Goal: Task Accomplishment & Management: Complete application form

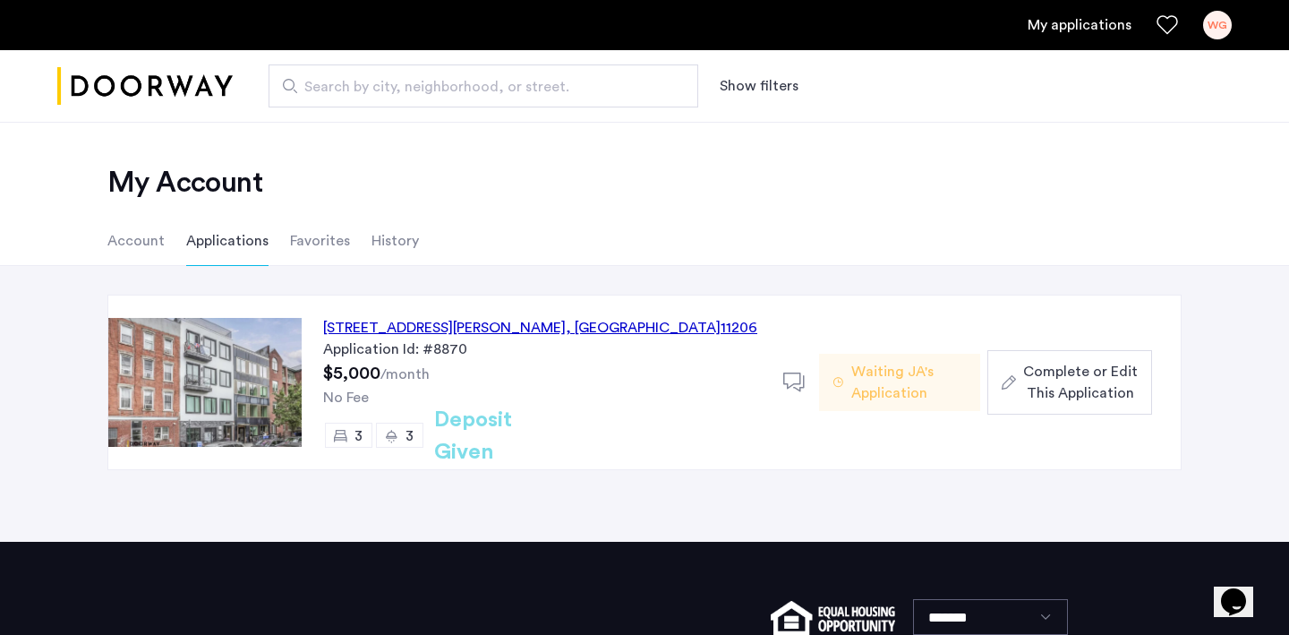
click at [558, 330] on div "187 Johnson Avenue, Unit 3B, Brooklyn , NY 11206" at bounding box center [540, 327] width 434 height 21
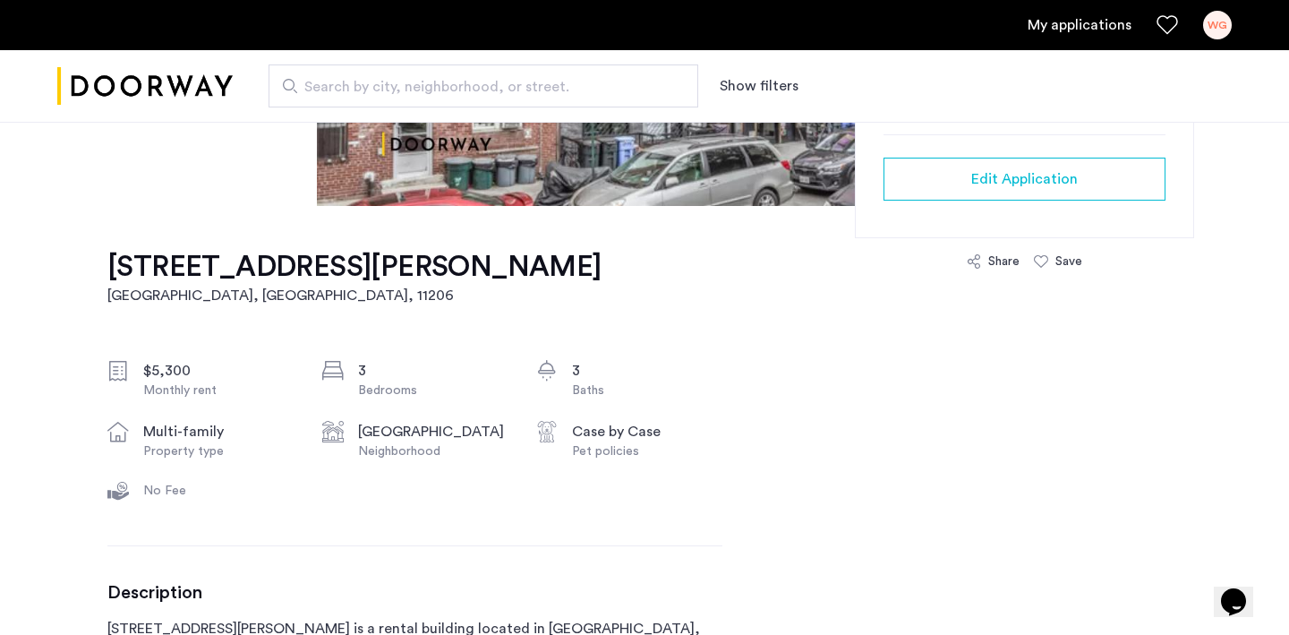
scroll to position [449, 0]
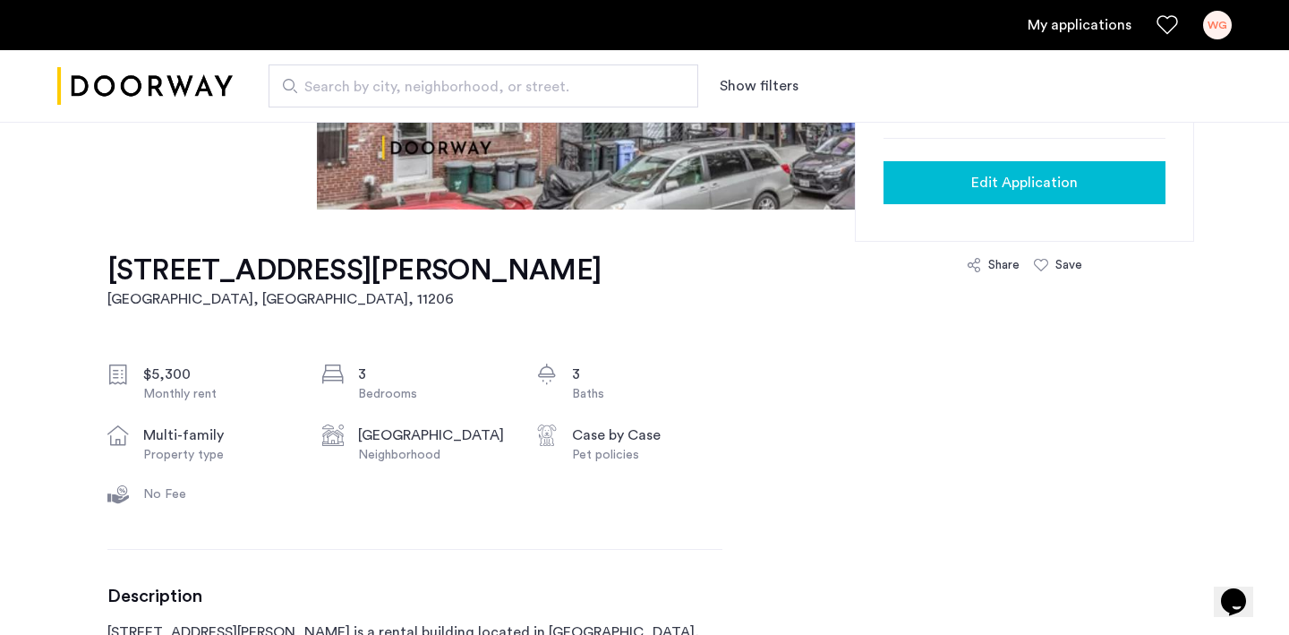
click at [983, 174] on span "Edit Application" at bounding box center [1024, 182] width 107 height 21
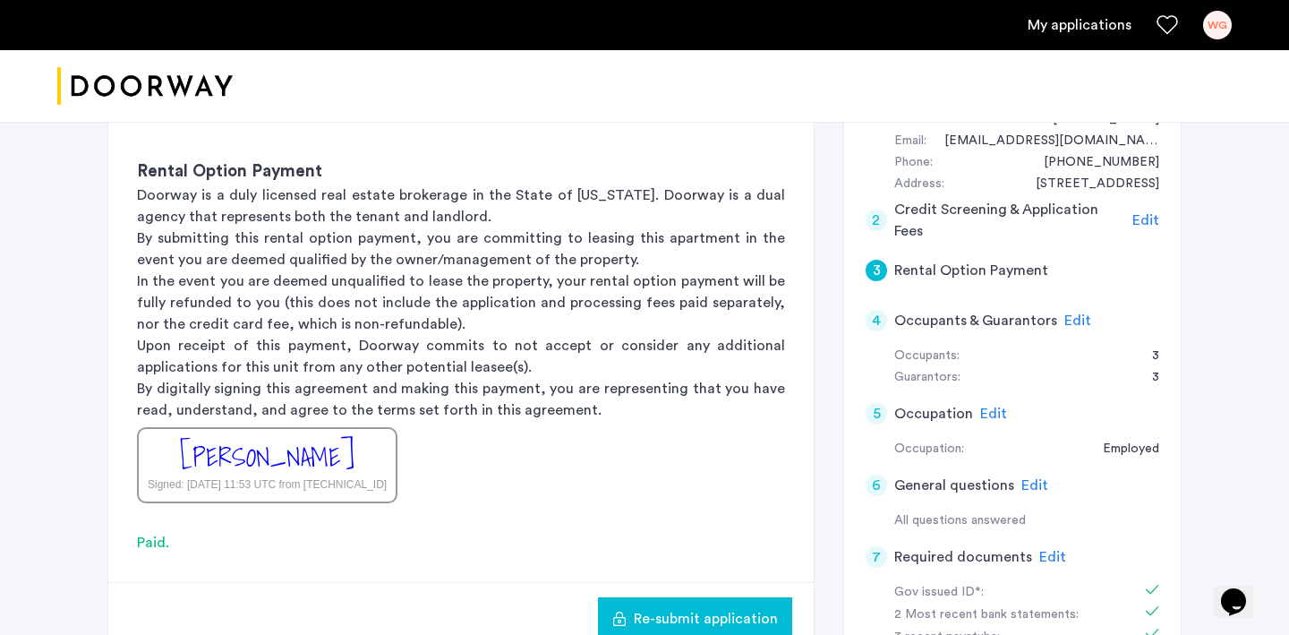
scroll to position [207, 0]
click at [1074, 321] on span "Edit" at bounding box center [1078, 322] width 27 height 14
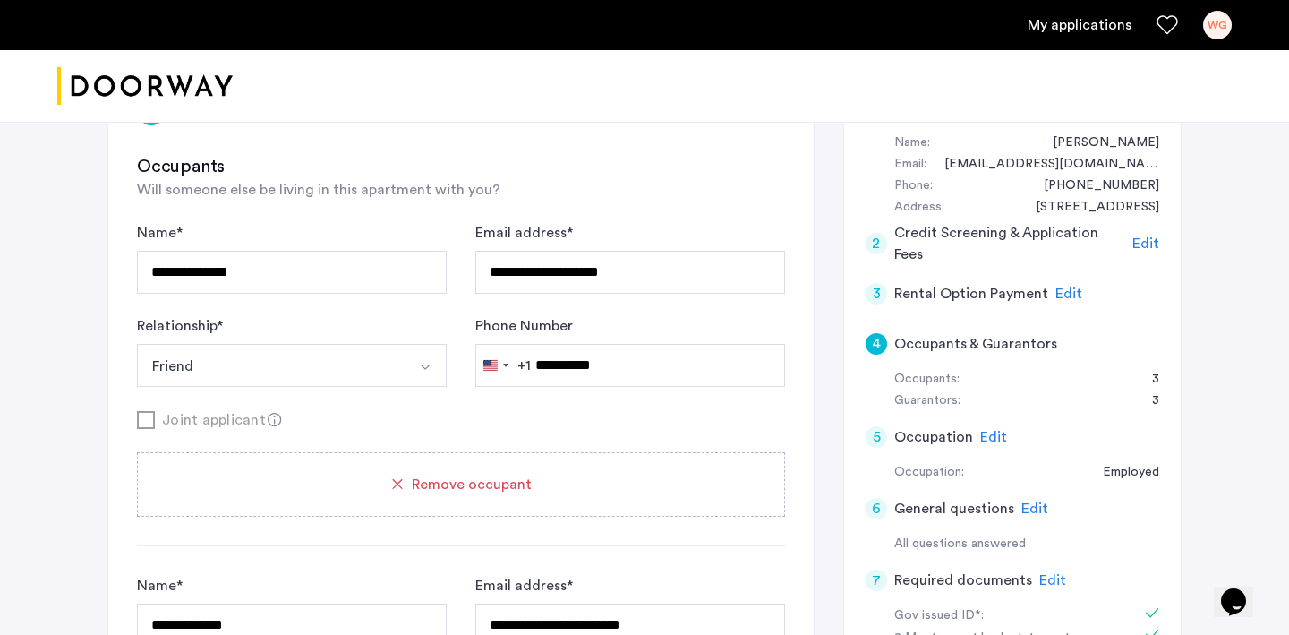
scroll to position [157, 0]
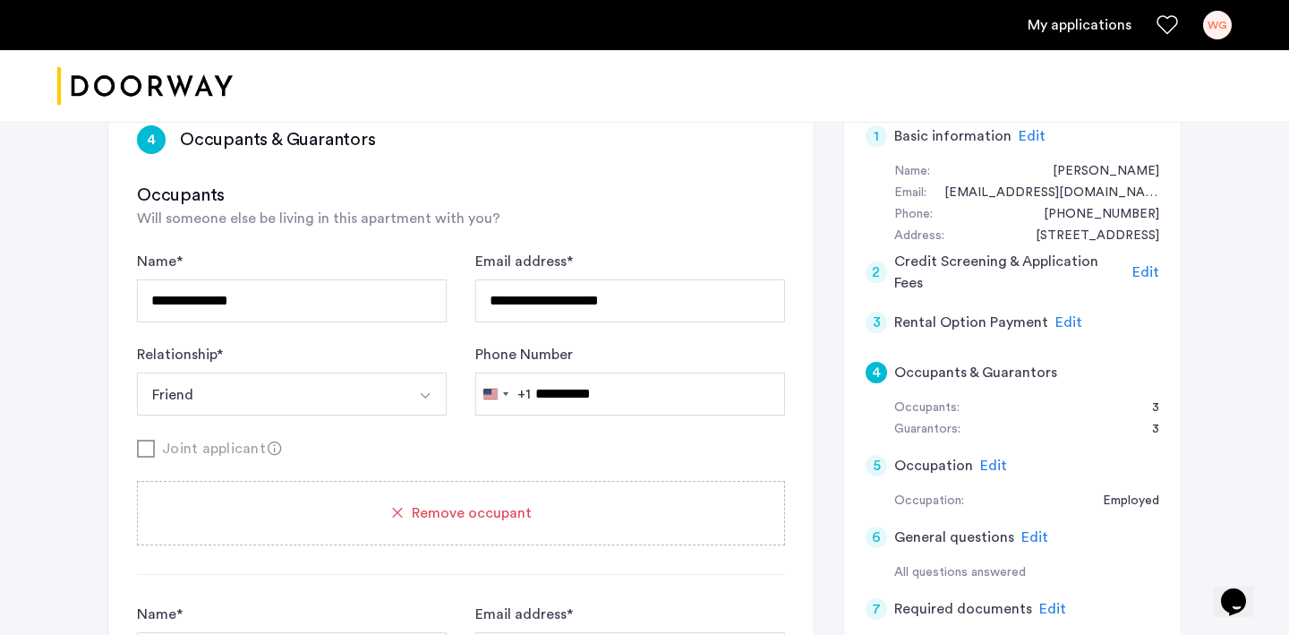
click at [458, 506] on span "Remove occupant" at bounding box center [472, 512] width 120 height 21
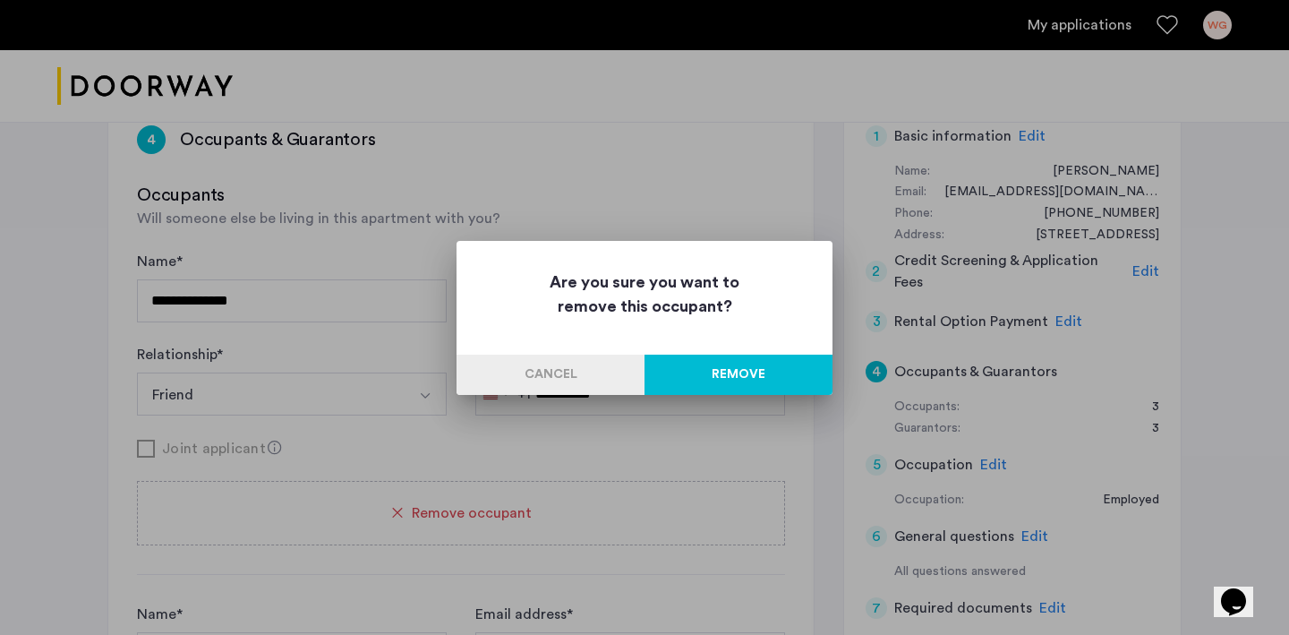
click at [717, 361] on button "Remove" at bounding box center [739, 375] width 188 height 40
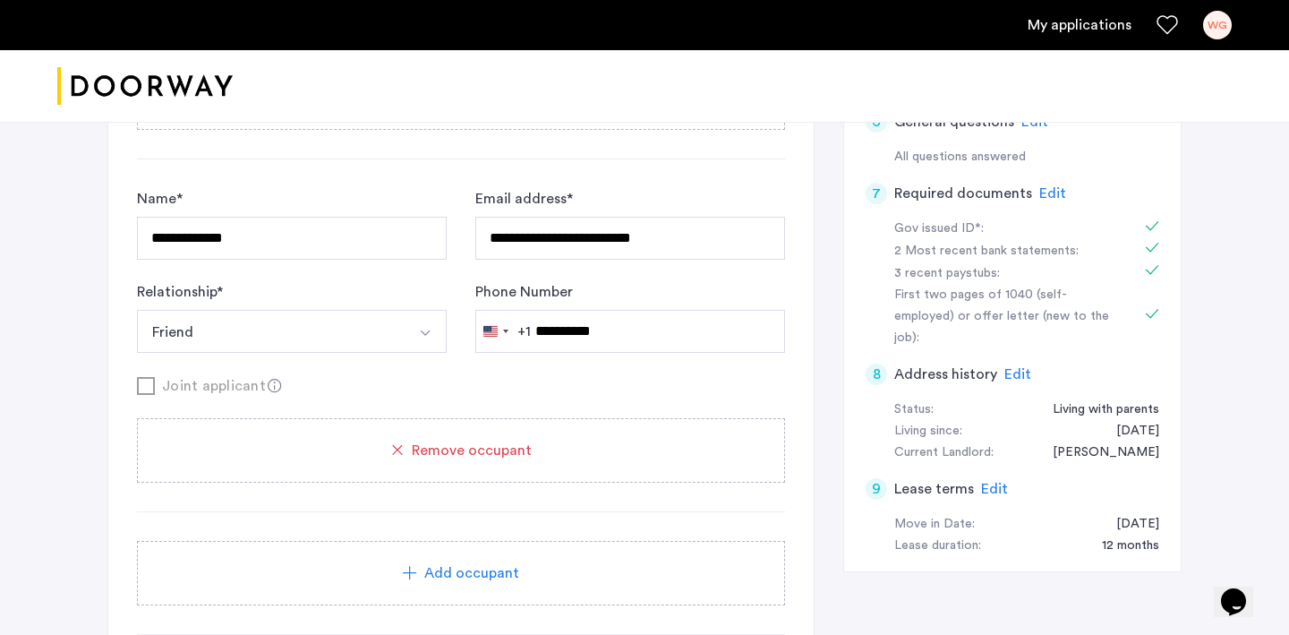
scroll to position [581, 0]
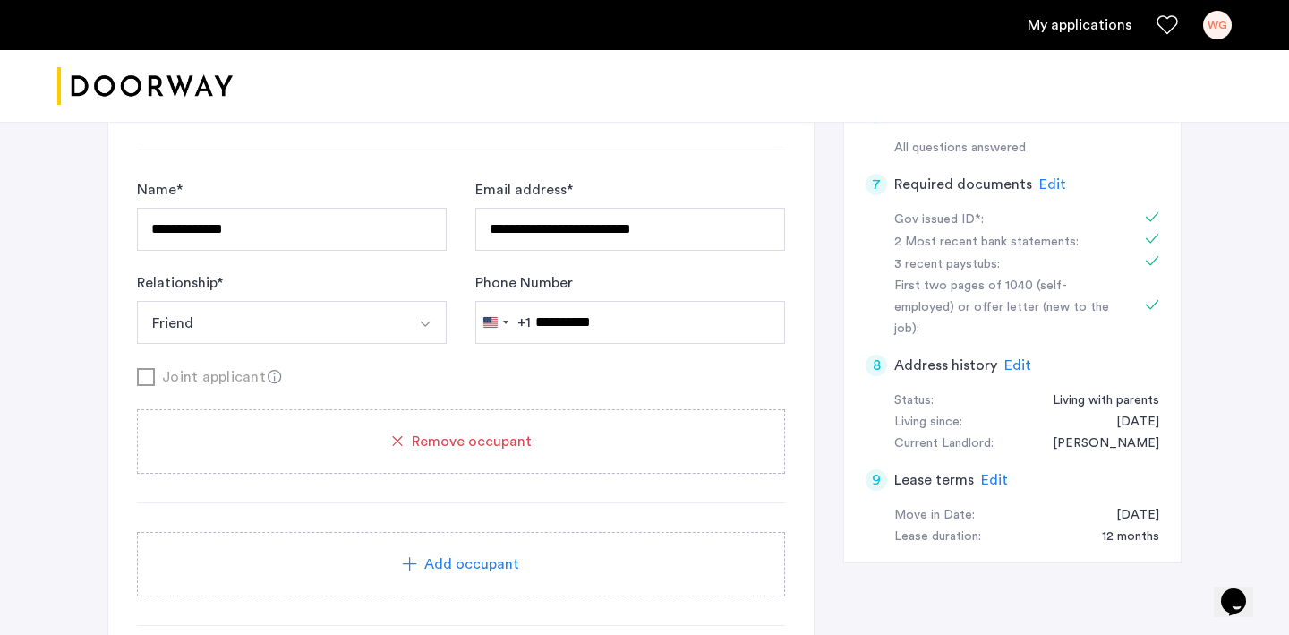
click at [468, 453] on div "Remove occupant" at bounding box center [461, 441] width 648 height 64
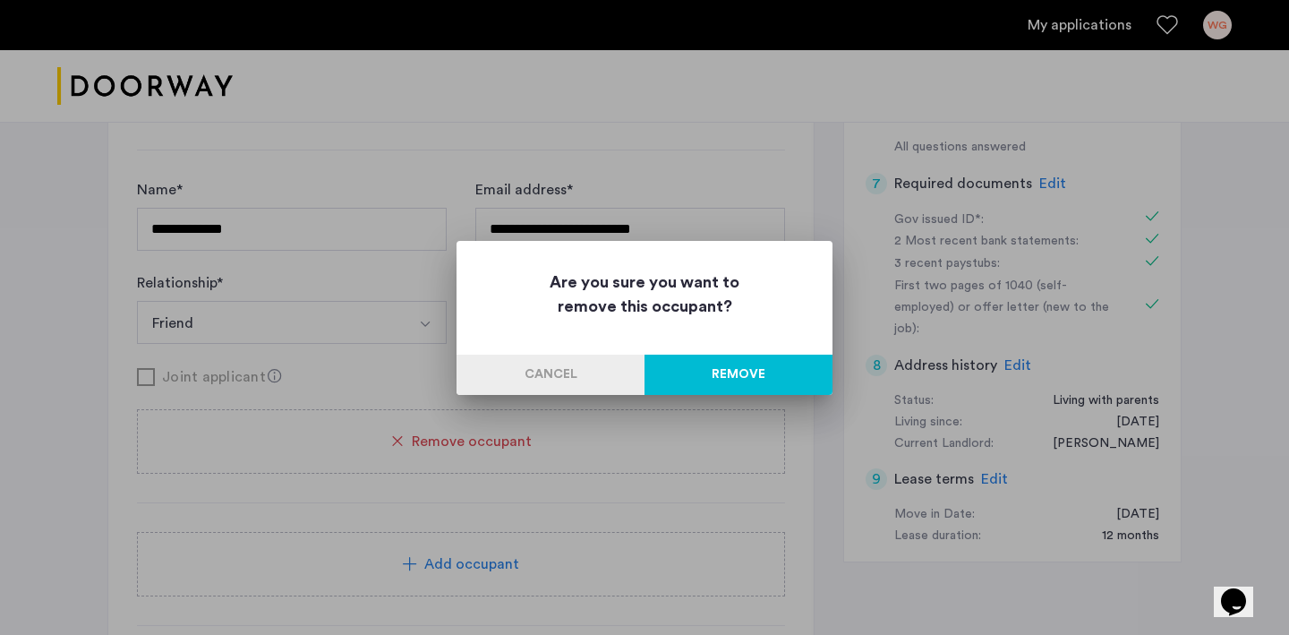
click at [700, 349] on div "Are you sure you want to remove this occupant? Cancel Remove" at bounding box center [645, 318] width 376 height 154
click at [682, 368] on button "Remove" at bounding box center [739, 375] width 188 height 40
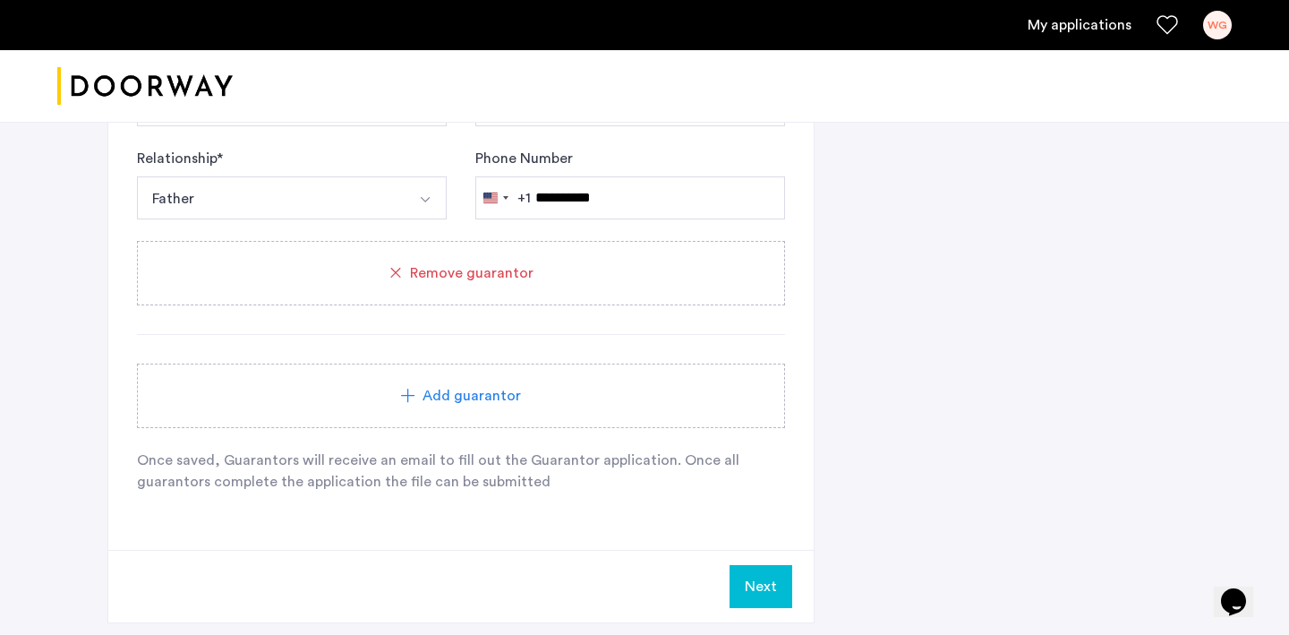
scroll to position [1416, 0]
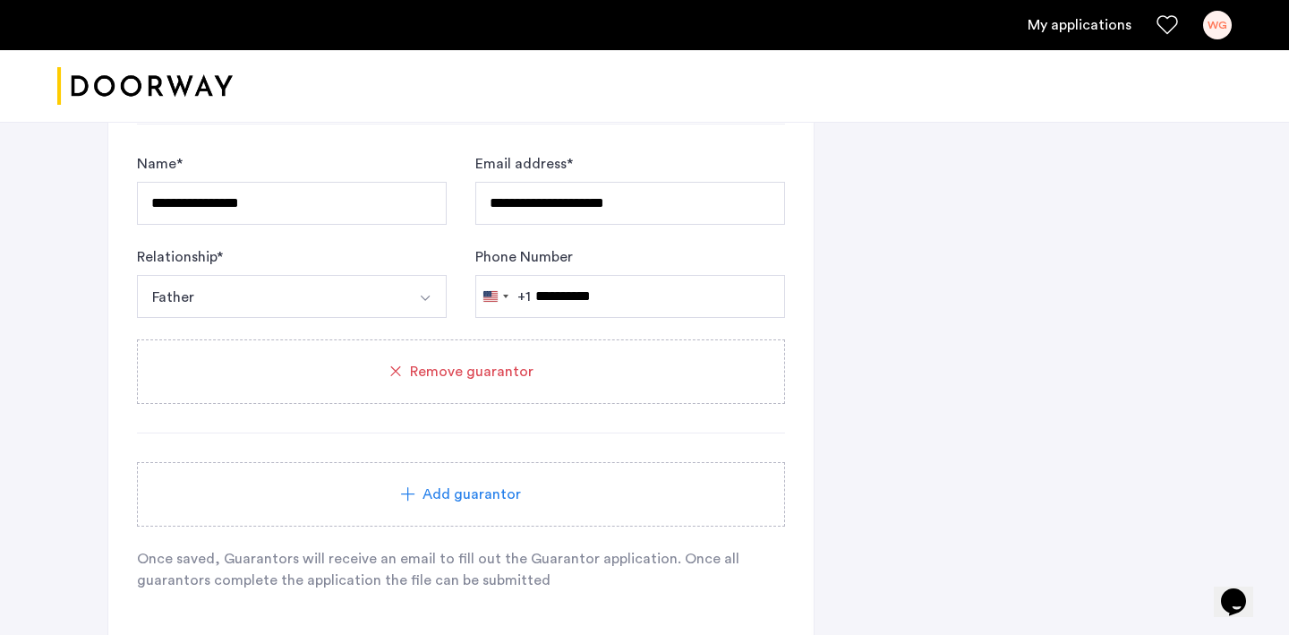
click at [466, 382] on div "Remove guarantor" at bounding box center [461, 371] width 648 height 64
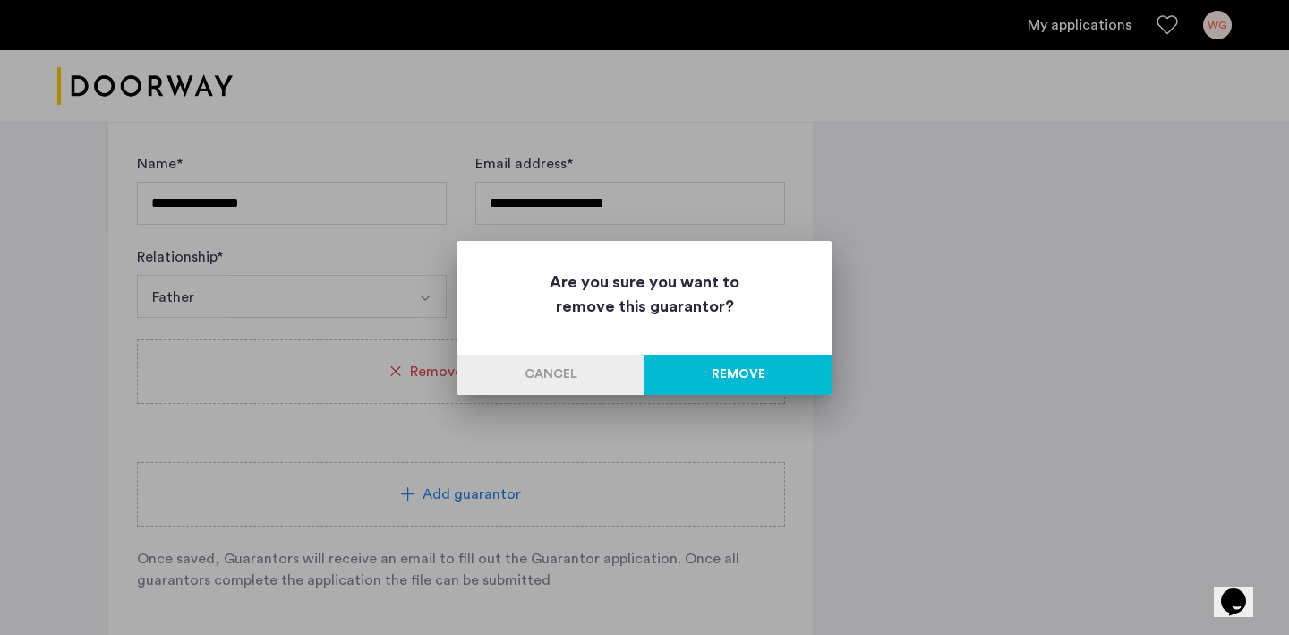
click at [681, 394] on button "Remove" at bounding box center [739, 375] width 188 height 40
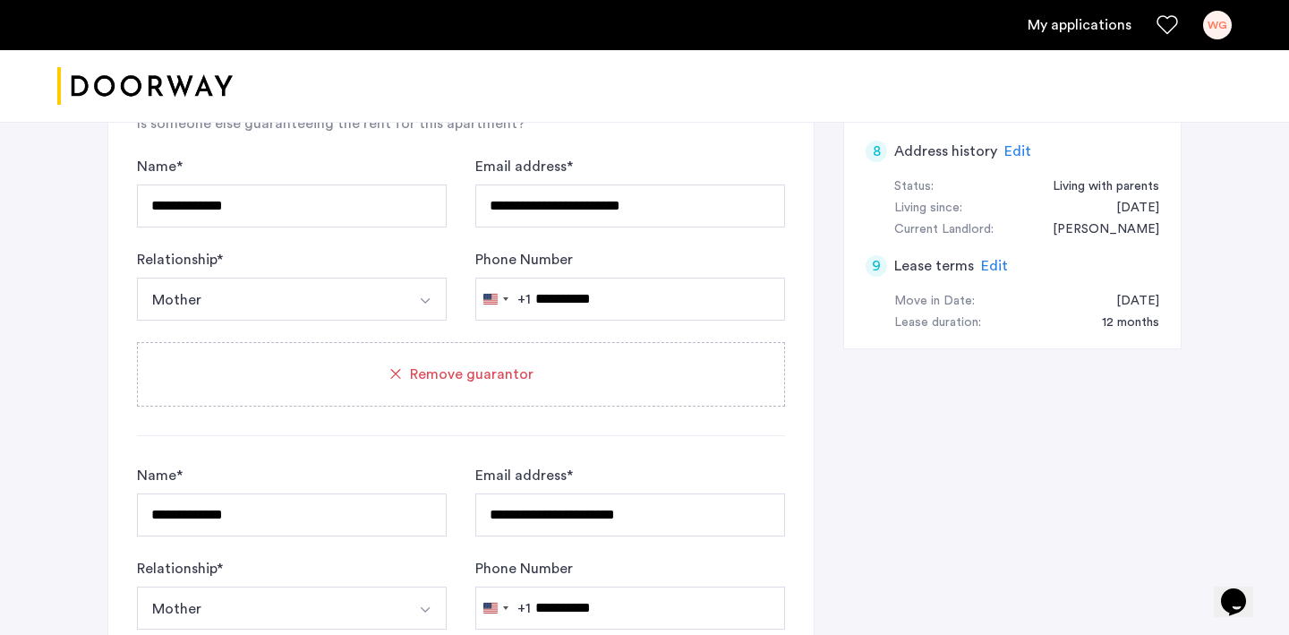
scroll to position [775, 0]
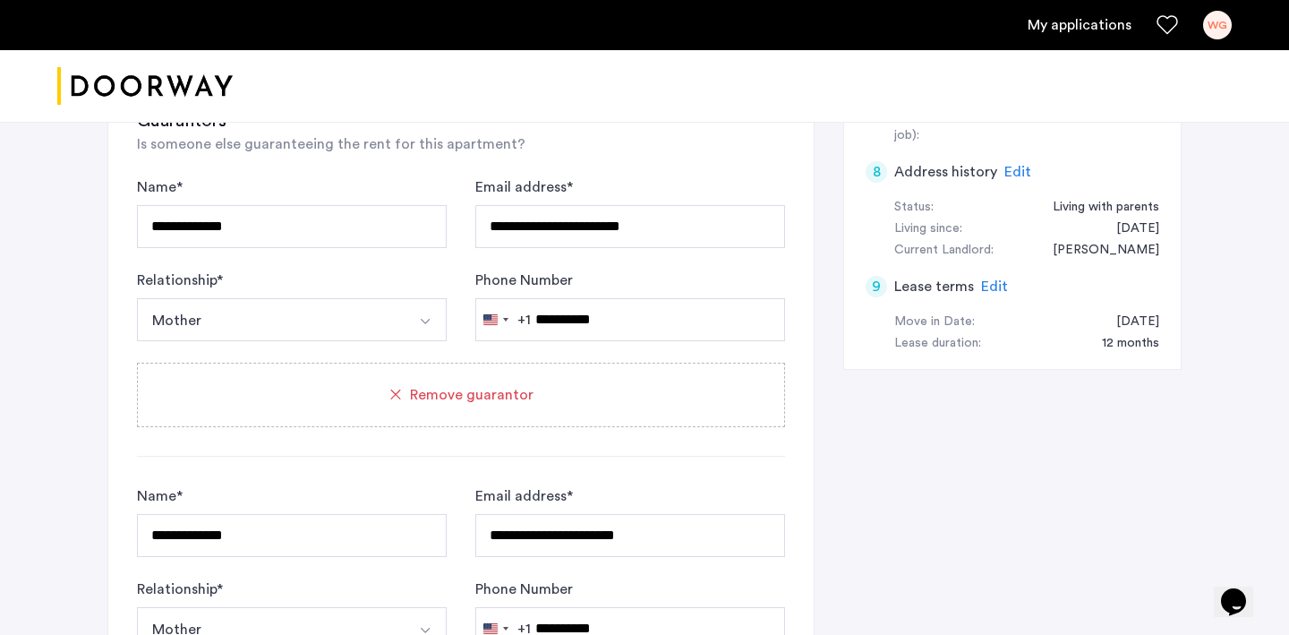
click at [473, 419] on div "Remove guarantor" at bounding box center [461, 395] width 648 height 64
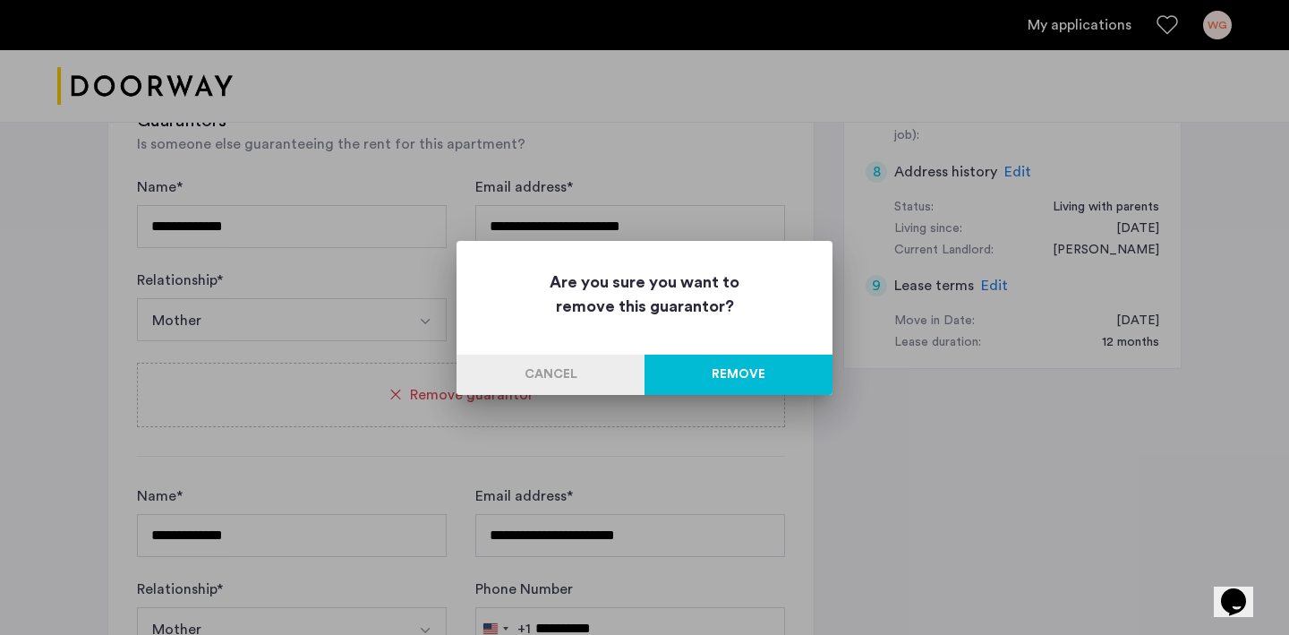
click at [721, 372] on button "Remove" at bounding box center [739, 375] width 188 height 40
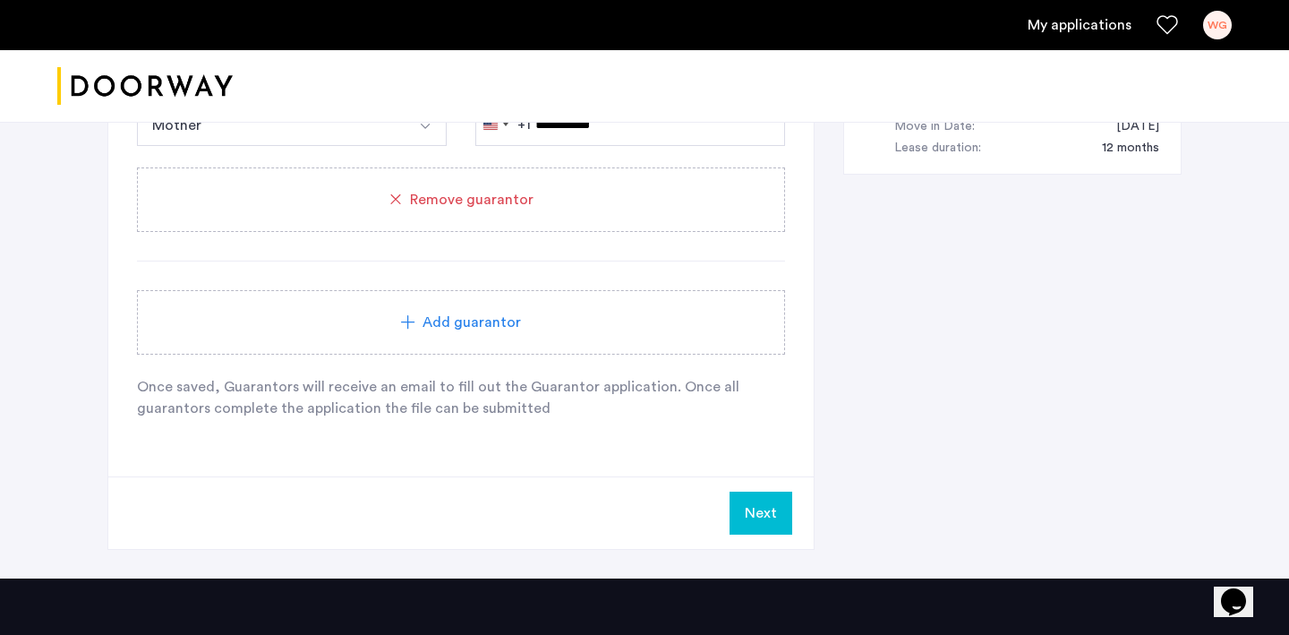
scroll to position [911, 0]
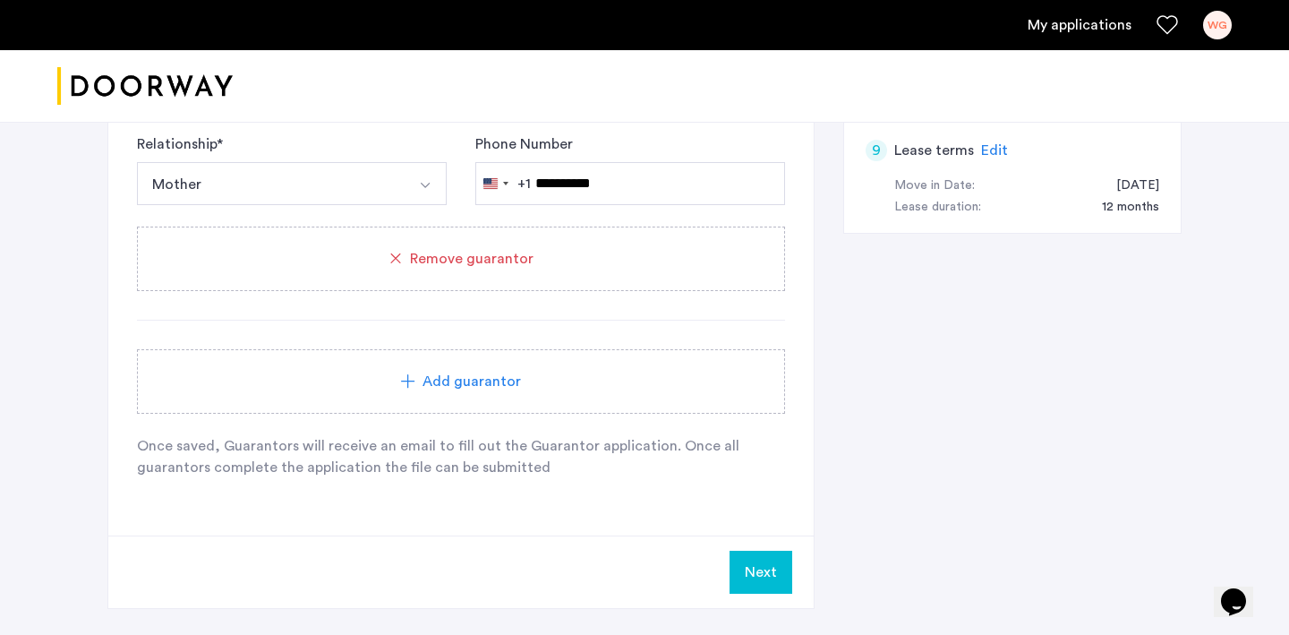
click at [735, 577] on button "Next" at bounding box center [761, 572] width 63 height 43
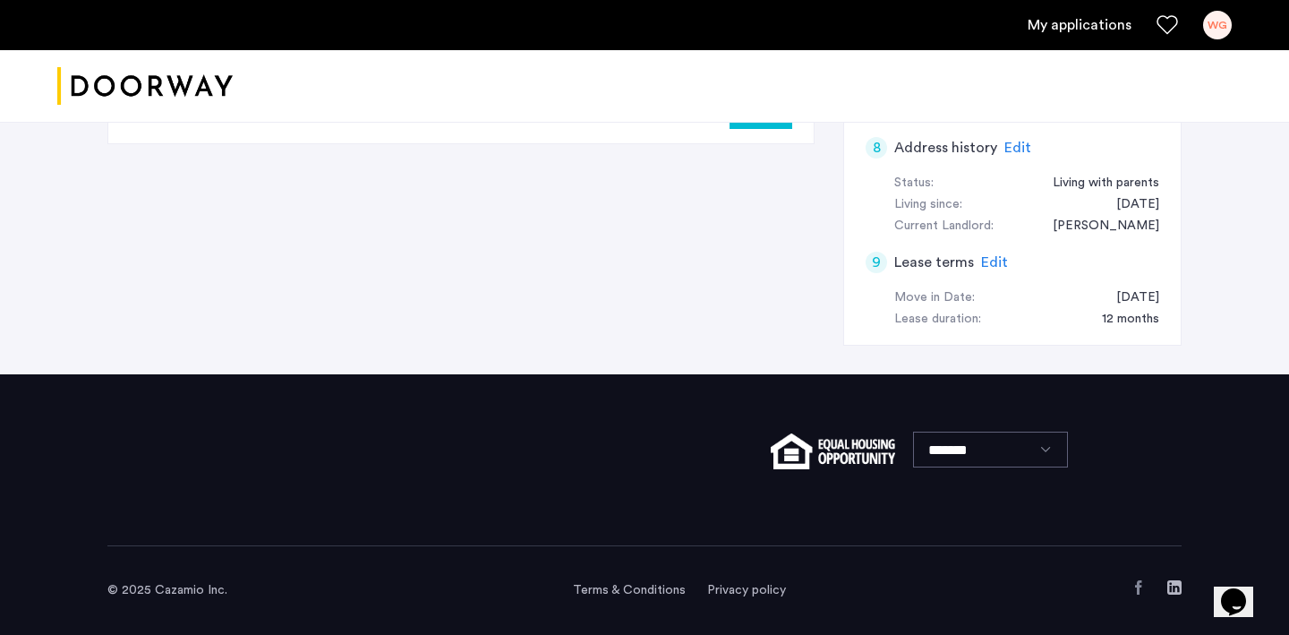
scroll to position [0, 0]
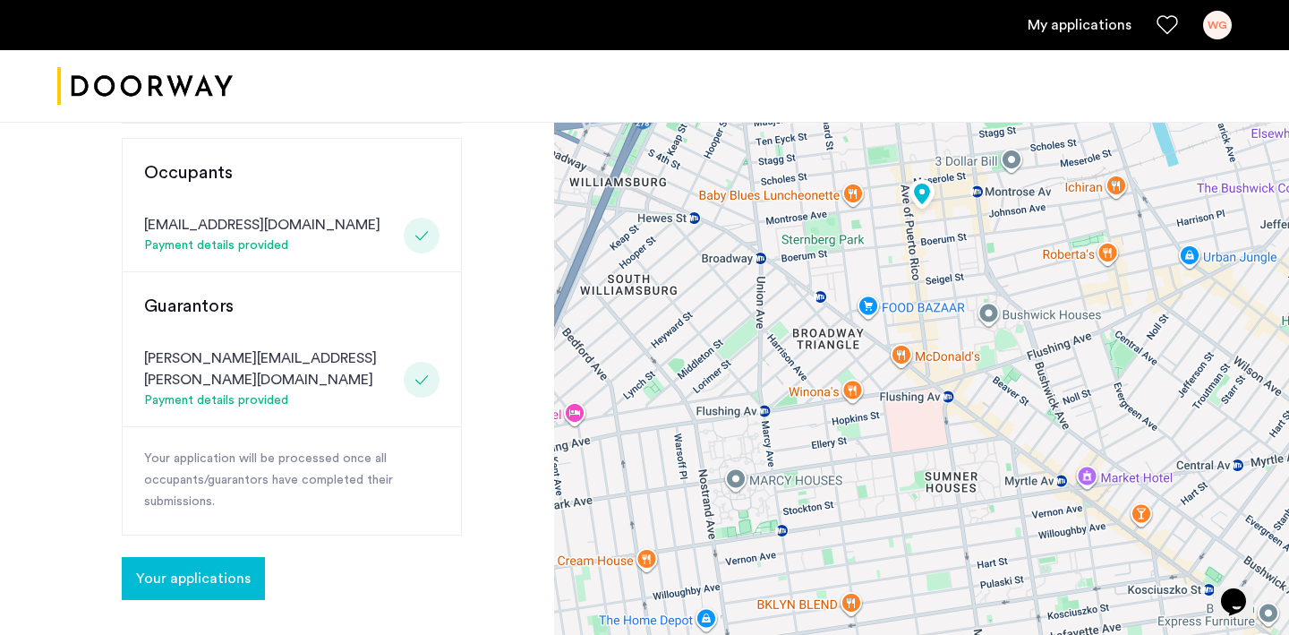
scroll to position [492, 0]
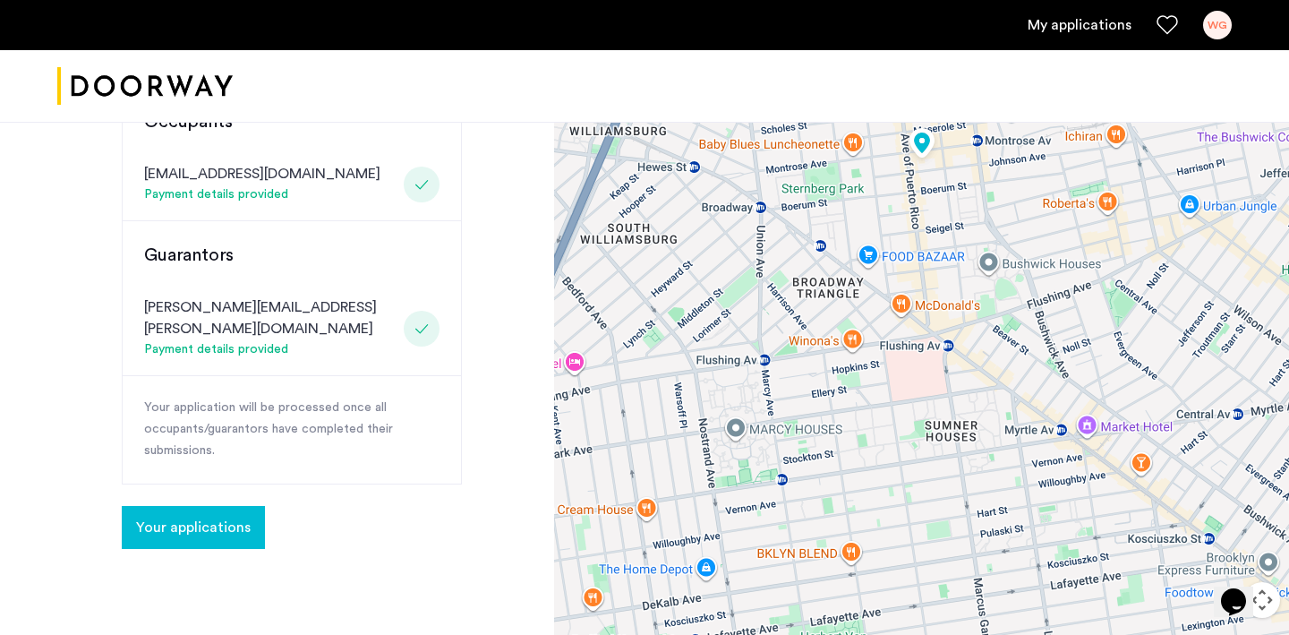
click at [232, 455] on div "Congratulations Thank you for submitting your application. A representative wil…" at bounding box center [292, 118] width 340 height 862
click at [219, 517] on span "Your applications" at bounding box center [193, 527] width 115 height 21
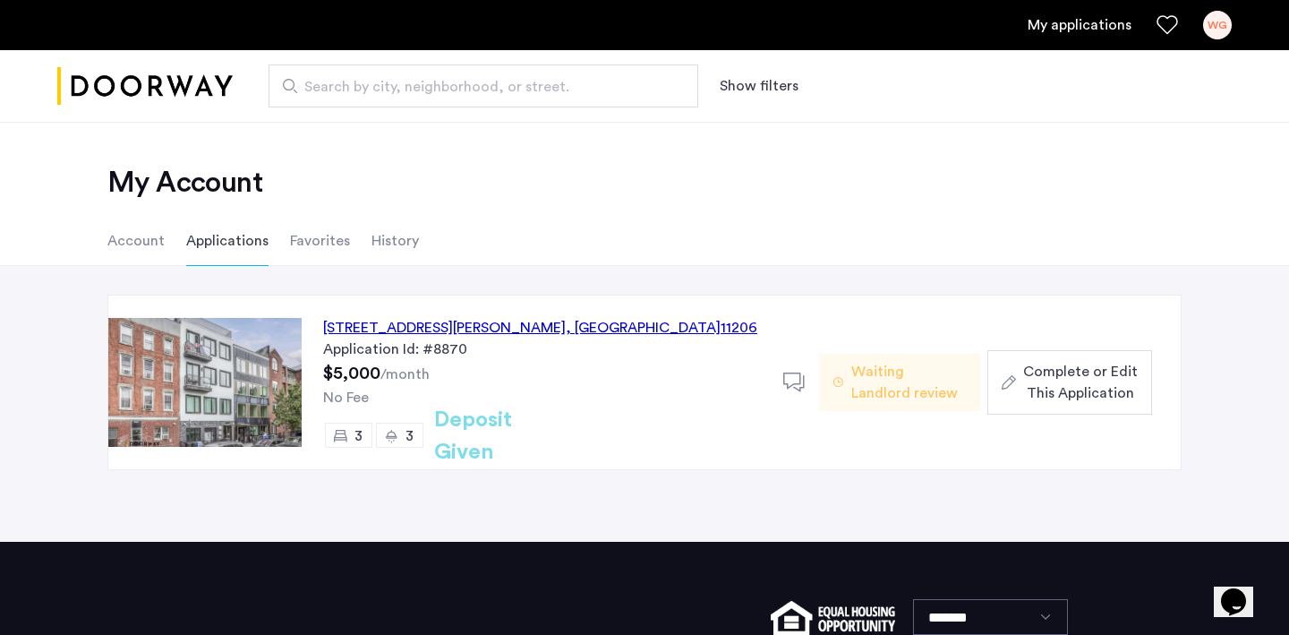
scroll to position [21, 0]
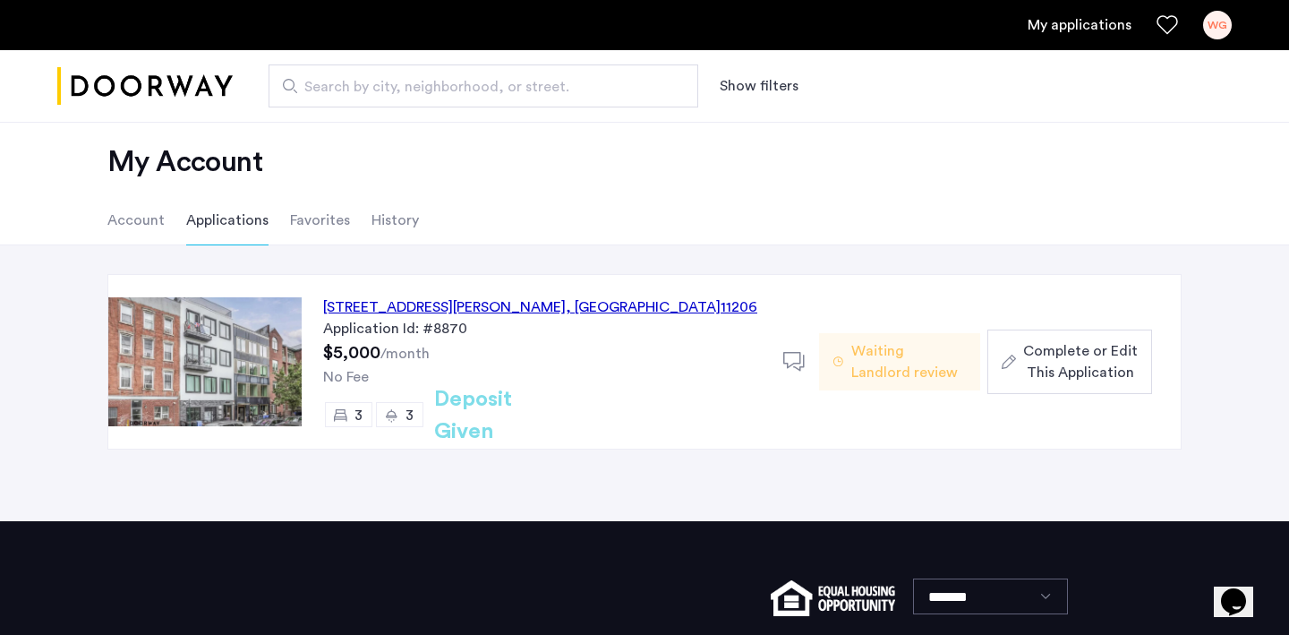
click at [1034, 355] on span "Complete or Edit This Application" at bounding box center [1080, 361] width 115 height 43
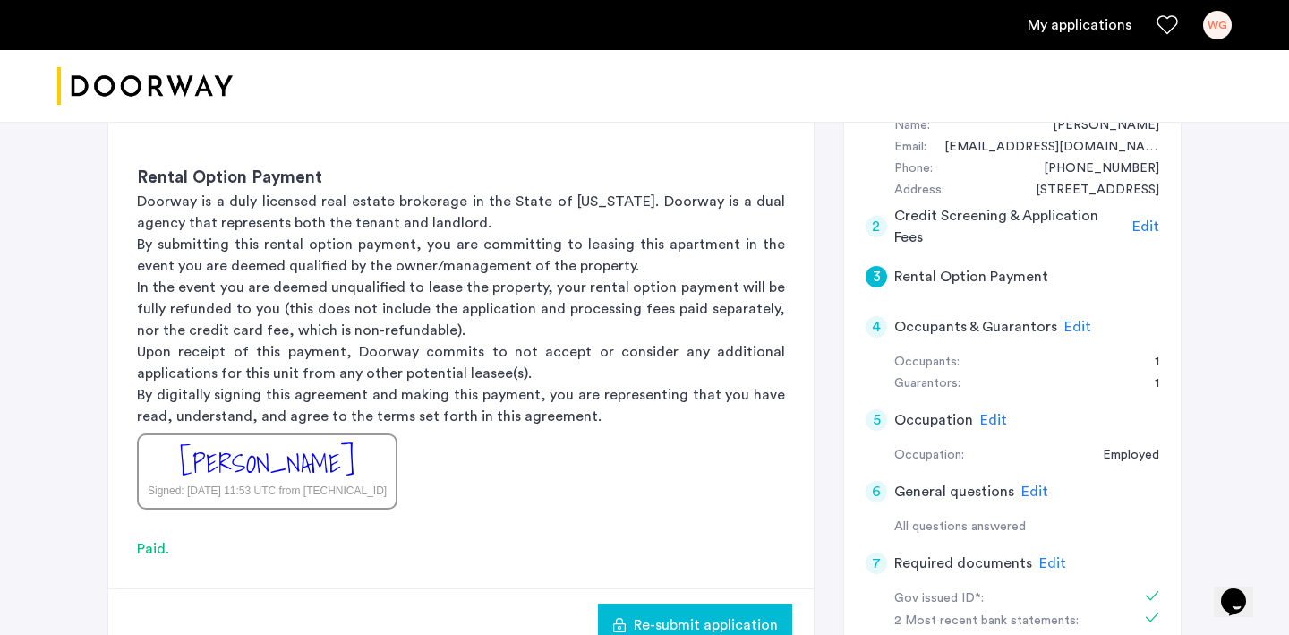
scroll to position [205, 0]
